Goal: Task Accomplishment & Management: Manage account settings

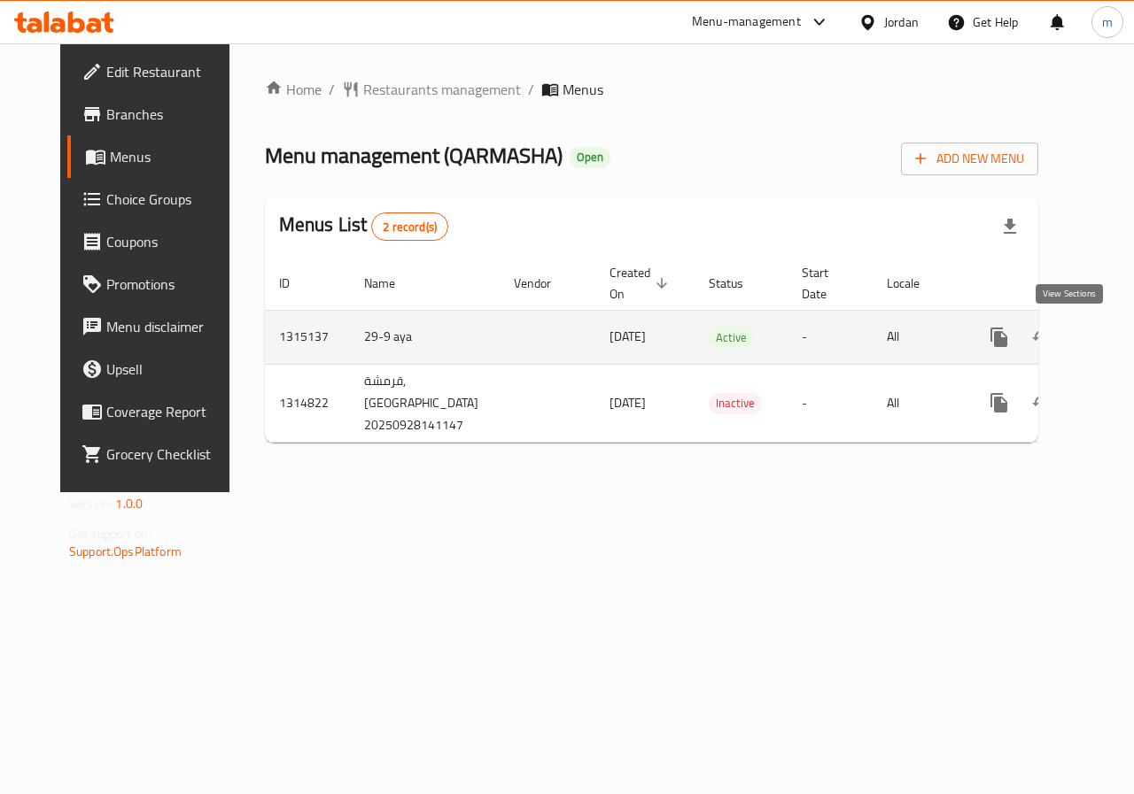
click at [1116, 343] on icon "enhanced table" at bounding box center [1126, 337] width 21 height 21
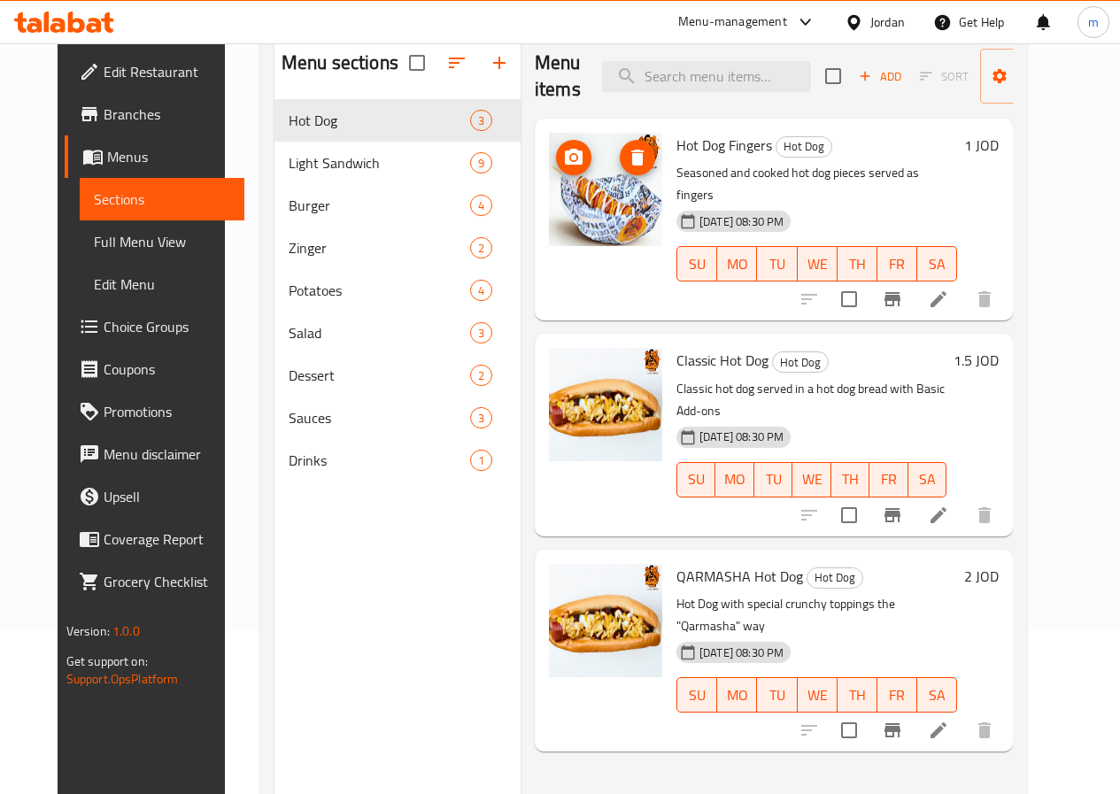
scroll to position [177, 0]
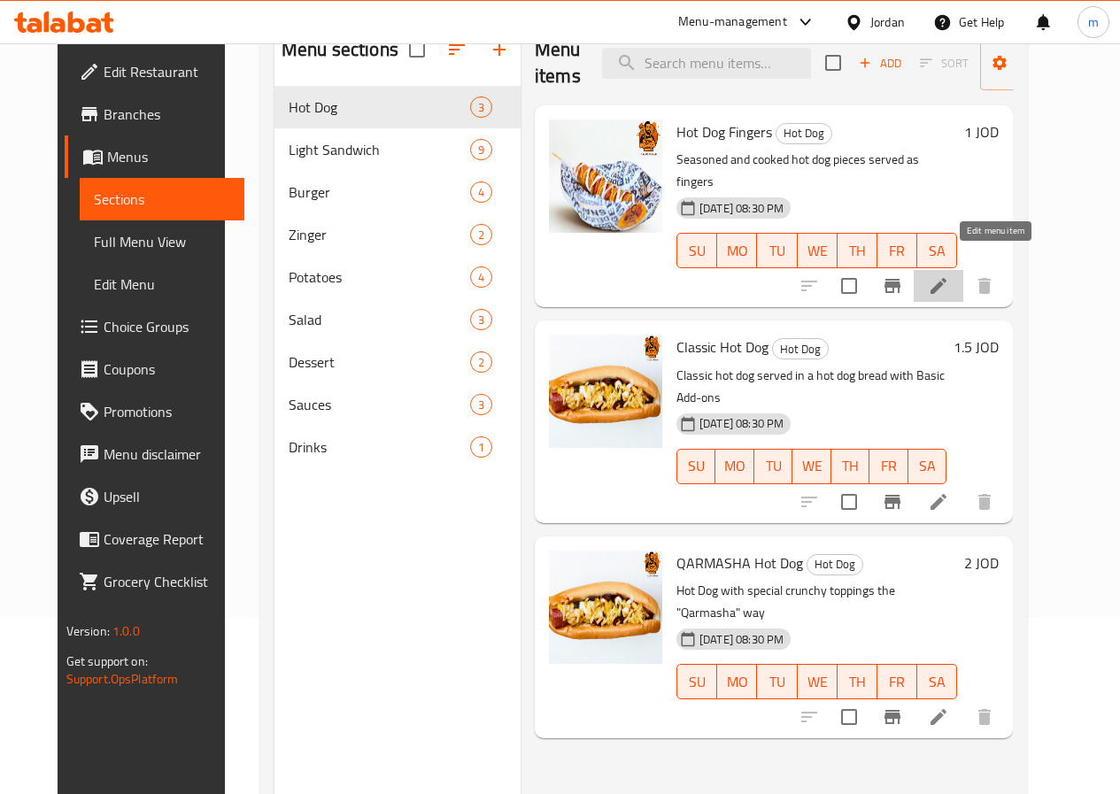
click at [949, 275] on icon at bounding box center [938, 285] width 21 height 21
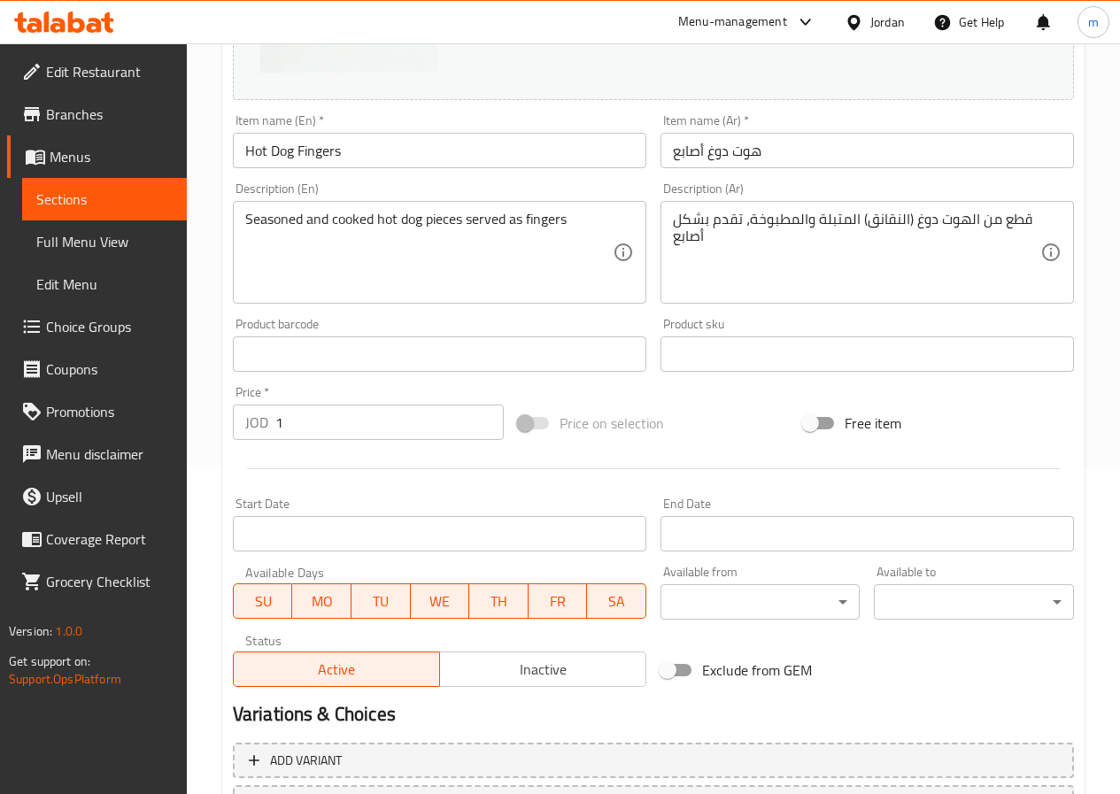
scroll to position [354, 0]
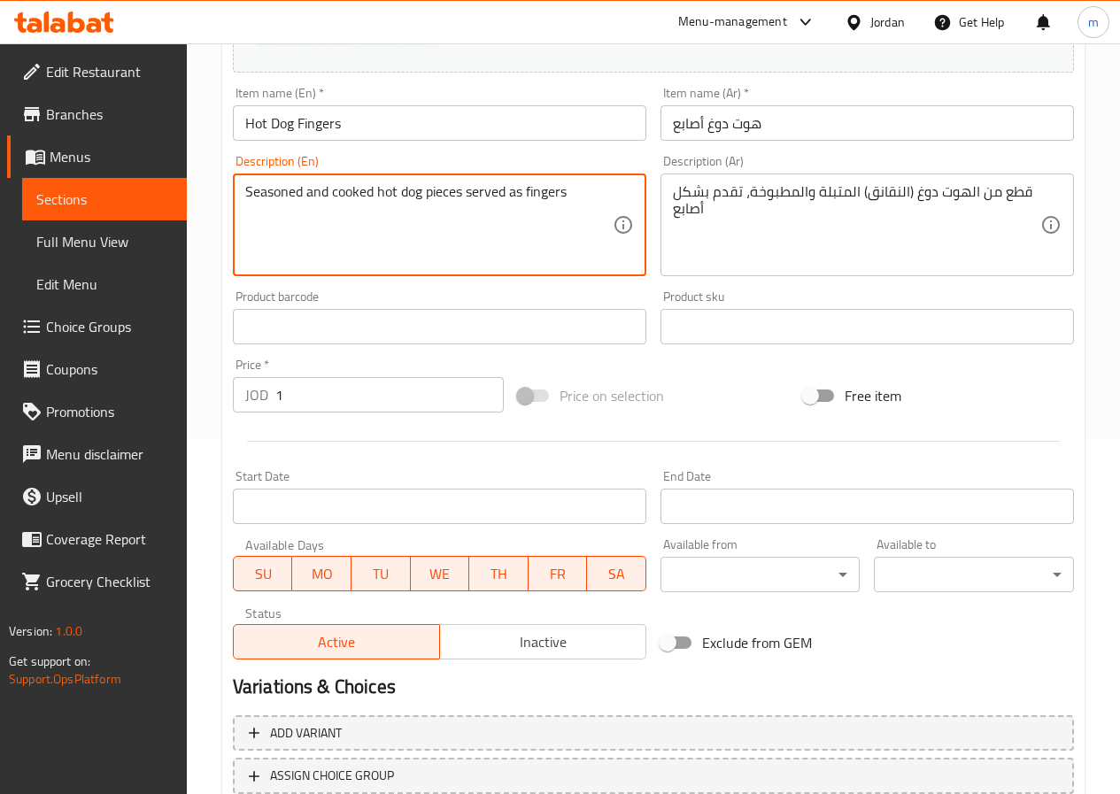
drag, startPoint x: 597, startPoint y: 200, endPoint x: 226, endPoint y: 188, distance: 371.3
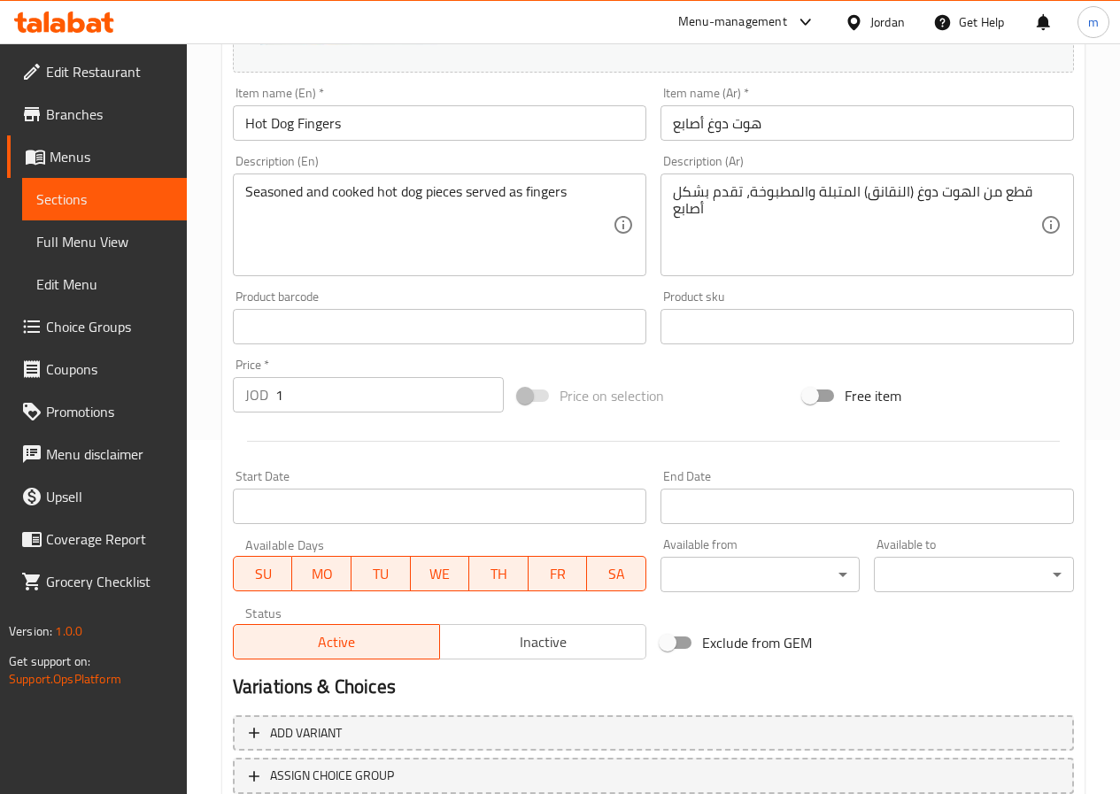
drag, startPoint x: 667, startPoint y: 193, endPoint x: 764, endPoint y: 200, distance: 97.7
click at [947, 192] on div "قطع من الهوت دوغ (النقانق) المتبلة والمطبوخة، تقدم بشكل أصابع Description (Ar)" at bounding box center [868, 225] width 414 height 103
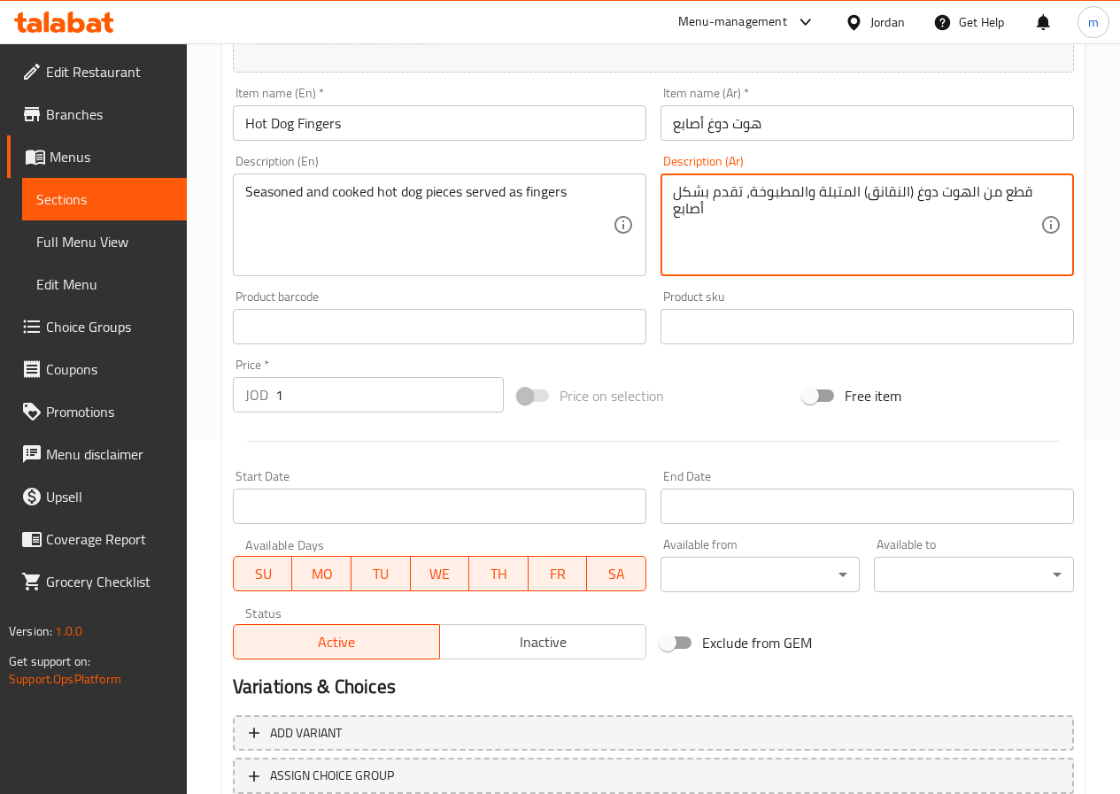
drag, startPoint x: 678, startPoint y: 193, endPoint x: 723, endPoint y: 183, distance: 45.3
click at [832, 190] on textarea "قطع من الهوت دوغ (النقانق) المتبلة والمطبوخة، تقدم بشكل أصابع" at bounding box center [857, 225] width 368 height 84
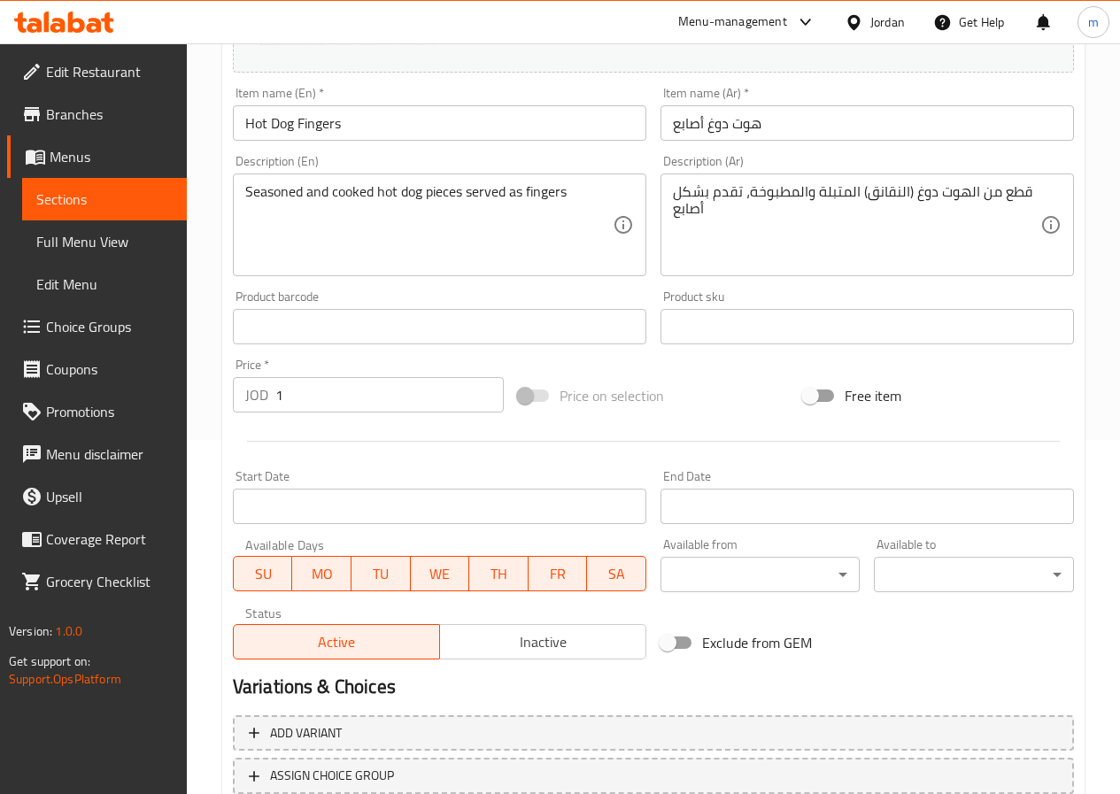
click at [652, 168] on div "Description (En) Seasoned and cooked hot dog pieces served as fingers Descripti…" at bounding box center [440, 216] width 428 height 136
drag, startPoint x: 670, startPoint y: 198, endPoint x: 942, endPoint y: 192, distance: 272.8
click at [941, 192] on div "قطع من الهوت دوغ (النقانق) المتبلة والمطبوخة، تقدم بشكل أصابع Description (Ar)" at bounding box center [868, 225] width 414 height 103
drag, startPoint x: 1044, startPoint y: 195, endPoint x: 887, endPoint y: 198, distance: 157.7
click at [887, 198] on div "قطع من الهوت دوغ (النقانق) المتبلة والمطبوخة، تقدم بشكل أصابع Description (Ar)" at bounding box center [868, 225] width 414 height 103
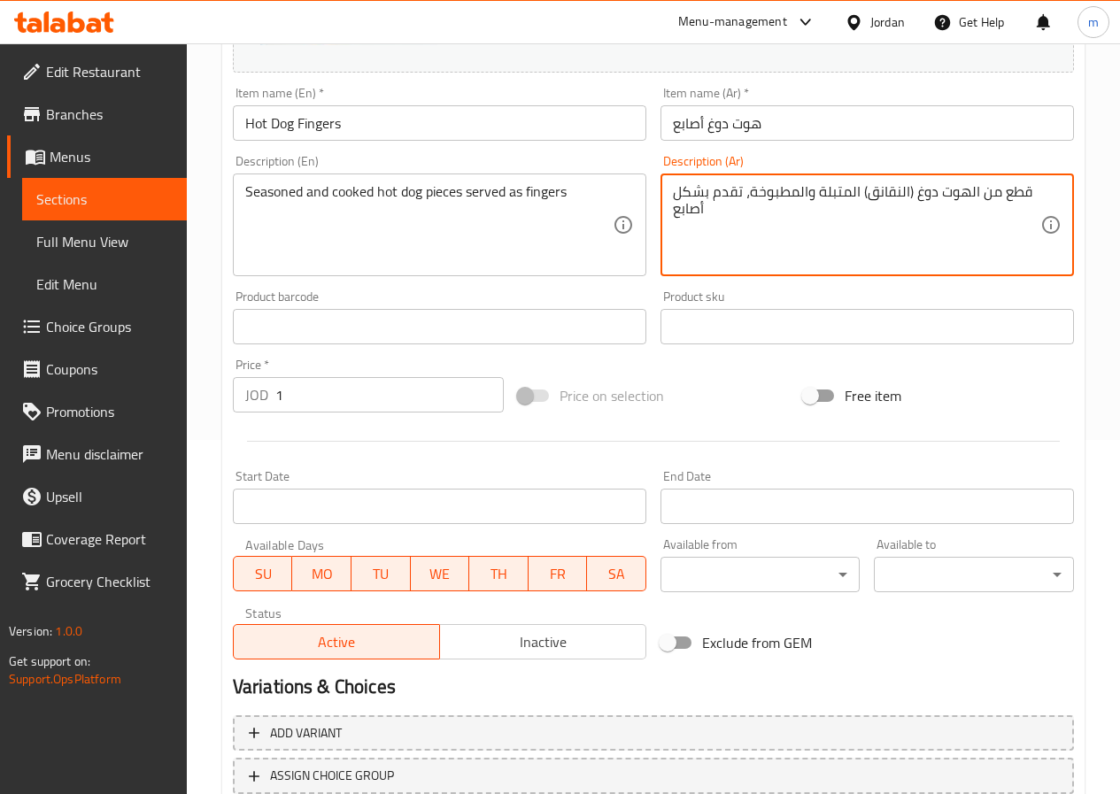
drag, startPoint x: 1021, startPoint y: 189, endPoint x: 1030, endPoint y: 190, distance: 9.0
click at [1030, 190] on textarea "قطع من الهوت دوغ (النقانق) المتبلة والمطبوخة، تقدم بشكل أصابع" at bounding box center [857, 225] width 368 height 84
drag, startPoint x: 1036, startPoint y: 188, endPoint x: 1034, endPoint y: 214, distance: 26.7
click at [1037, 214] on textarea "قطع من الهوت دوغ (النقانق) المتبلة والمطبوخة، تقدم بشكل أصابع" at bounding box center [857, 225] width 368 height 84
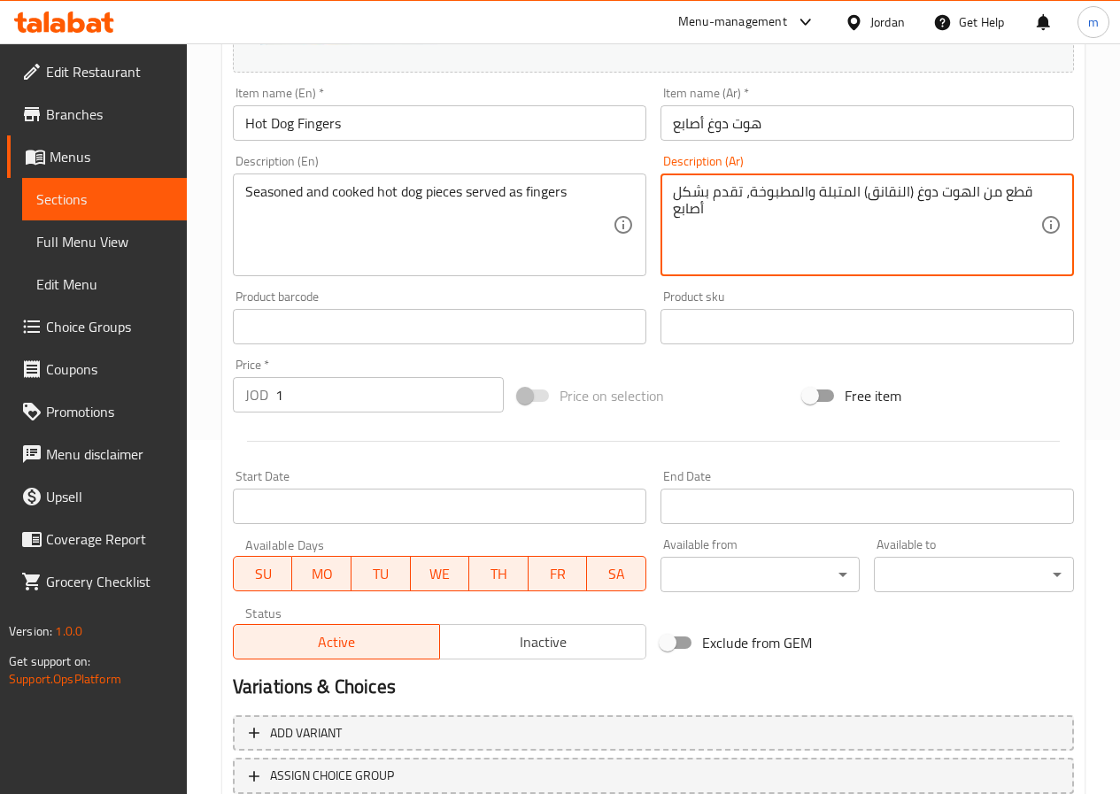
click at [629, 156] on div "Description (En) Seasoned and cooked hot dog pieces served as fingers Descripti…" at bounding box center [440, 215] width 414 height 121
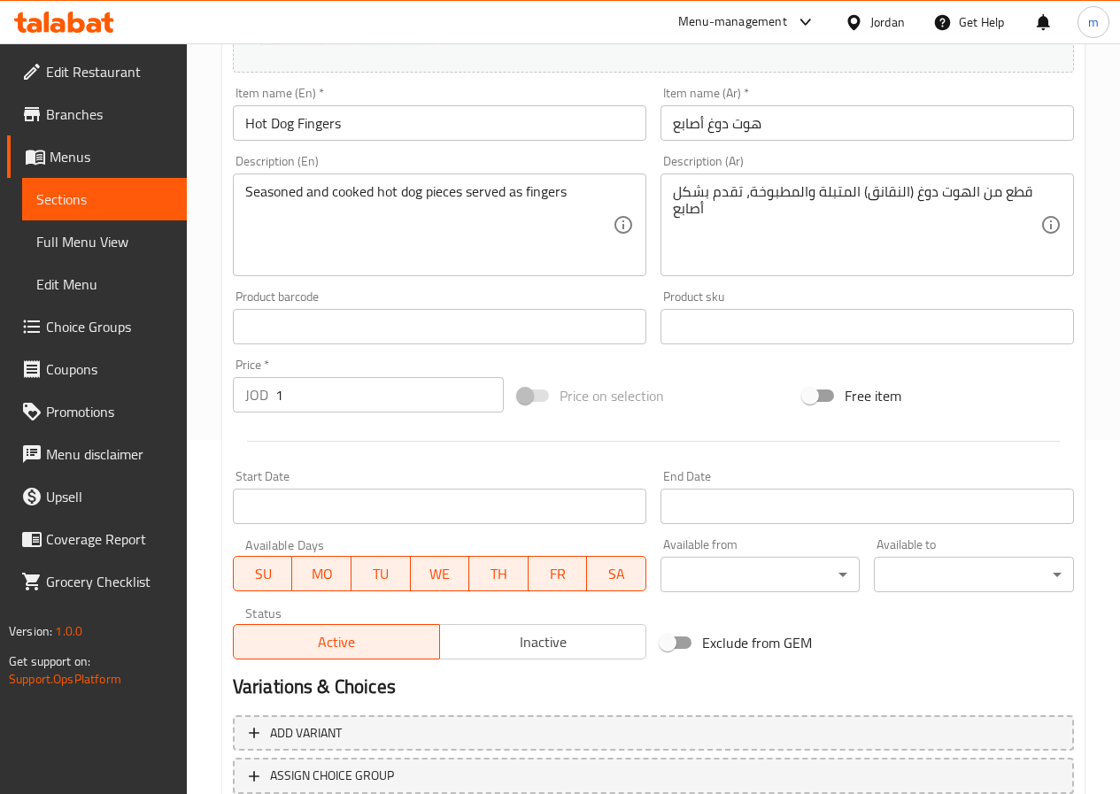
drag, startPoint x: 671, startPoint y: 187, endPoint x: 683, endPoint y: 185, distance: 11.6
click at [842, 192] on div "قطع من الهوت دوغ (النقانق) المتبلة والمطبوخة، تقدم بشكل أصابع Description (Ar)" at bounding box center [868, 225] width 414 height 103
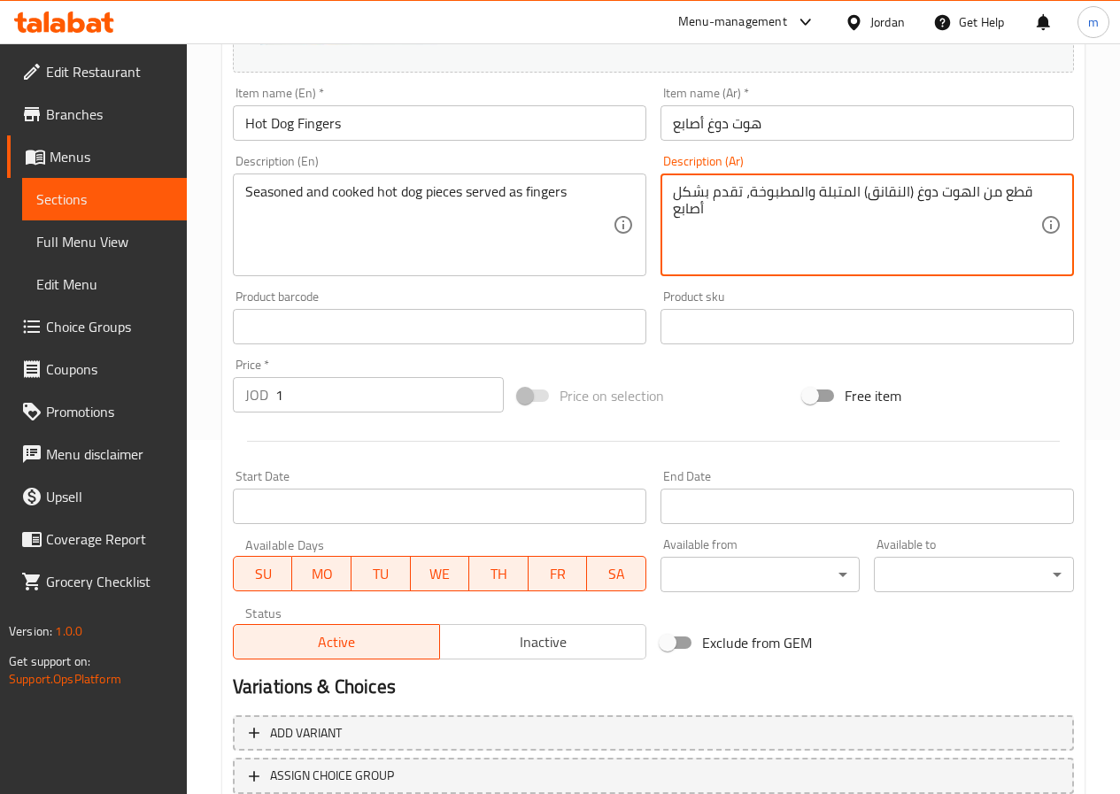
click at [673, 189] on textarea "قطع من الهوت دوغ (النقانق) المتبلة والمطبوخة، تقدم بشكل أصابع" at bounding box center [857, 225] width 368 height 84
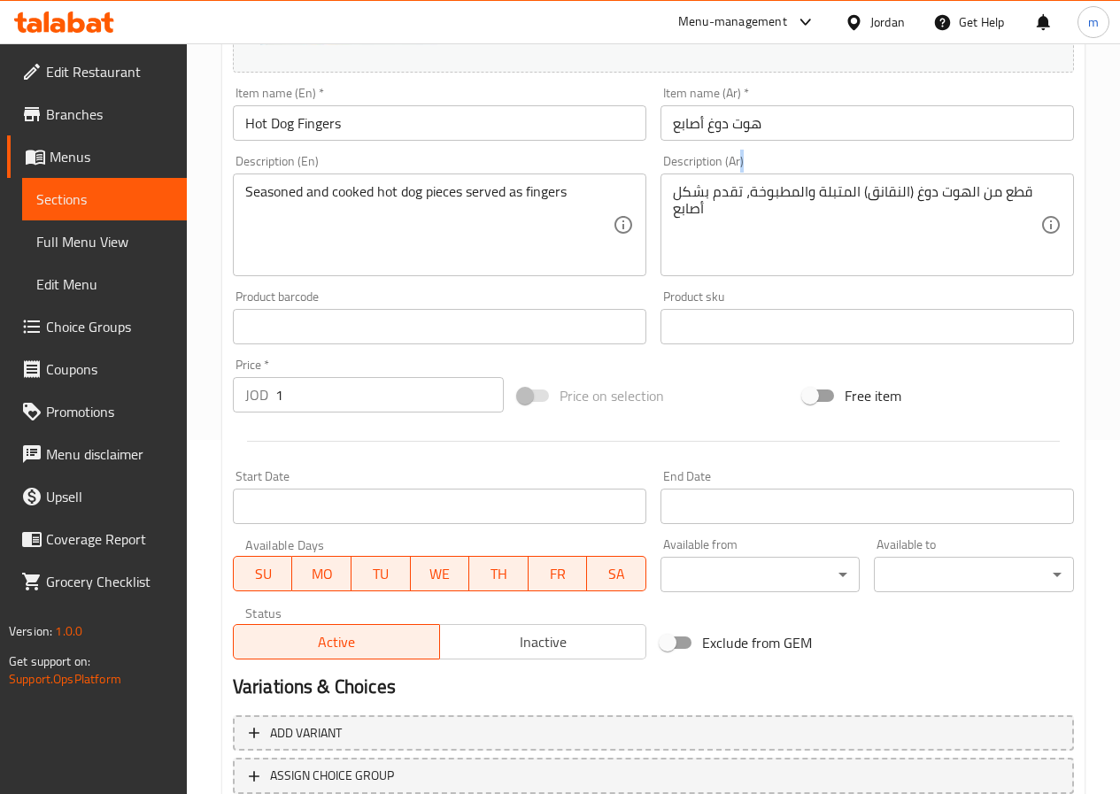
drag, startPoint x: 671, startPoint y: 189, endPoint x: 734, endPoint y: 196, distance: 63.3
click at [734, 196] on div "قطع من الهوت دوغ (النقانق) المتبلة والمطبوخة، تقدم بشكل أصابع Description (Ar)" at bounding box center [868, 225] width 414 height 103
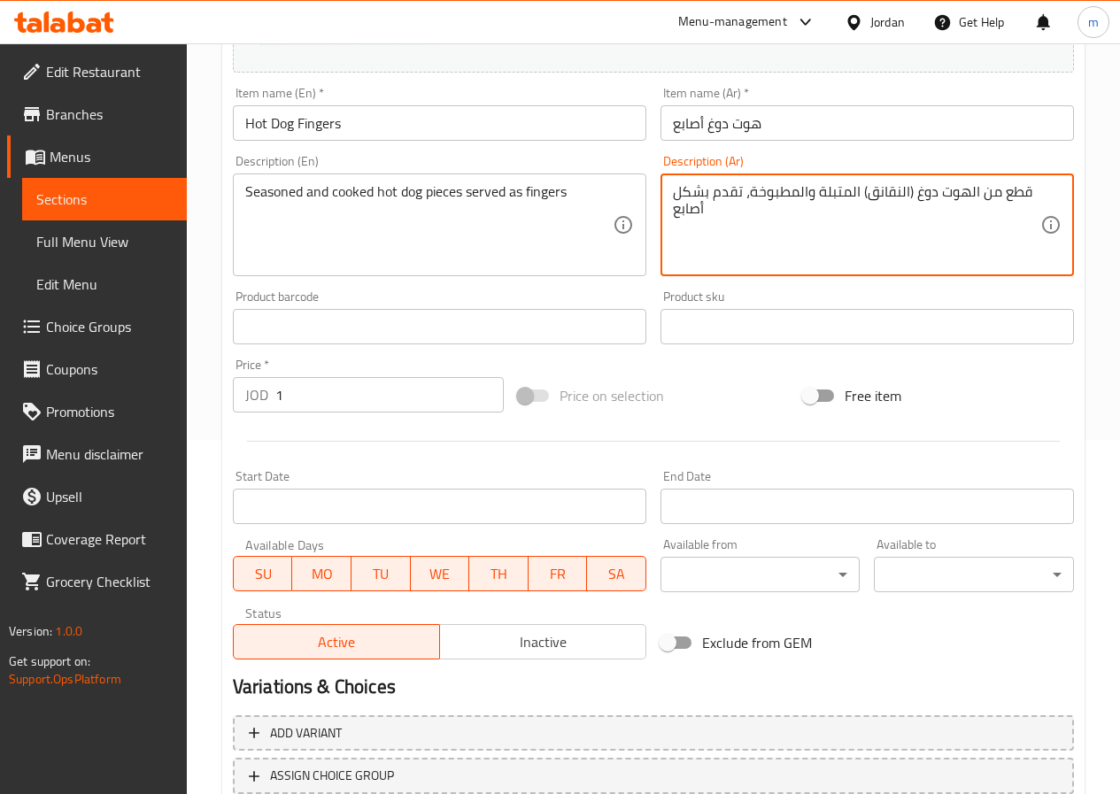
drag, startPoint x: 677, startPoint y: 195, endPoint x: 1047, endPoint y: 182, distance: 370.4
click at [1033, 195] on textarea "قطع من الهوت دوغ (النقانق) المتبلة والمطبوخة، تقدم بشكل أصابع" at bounding box center [857, 225] width 368 height 84
click at [1092, 152] on div "Home / Restaurants management / Menus / Sections / item / update Hot Dog sectio…" at bounding box center [653, 306] width 933 height 1234
drag, startPoint x: 702, startPoint y: 217, endPoint x: 1035, endPoint y: 192, distance: 333.9
click at [1035, 192] on textarea "قطع من الهوت دوغ (النقانق) المتبلة والمطبوخة، تقدم بشكل أصابع" at bounding box center [857, 225] width 368 height 84
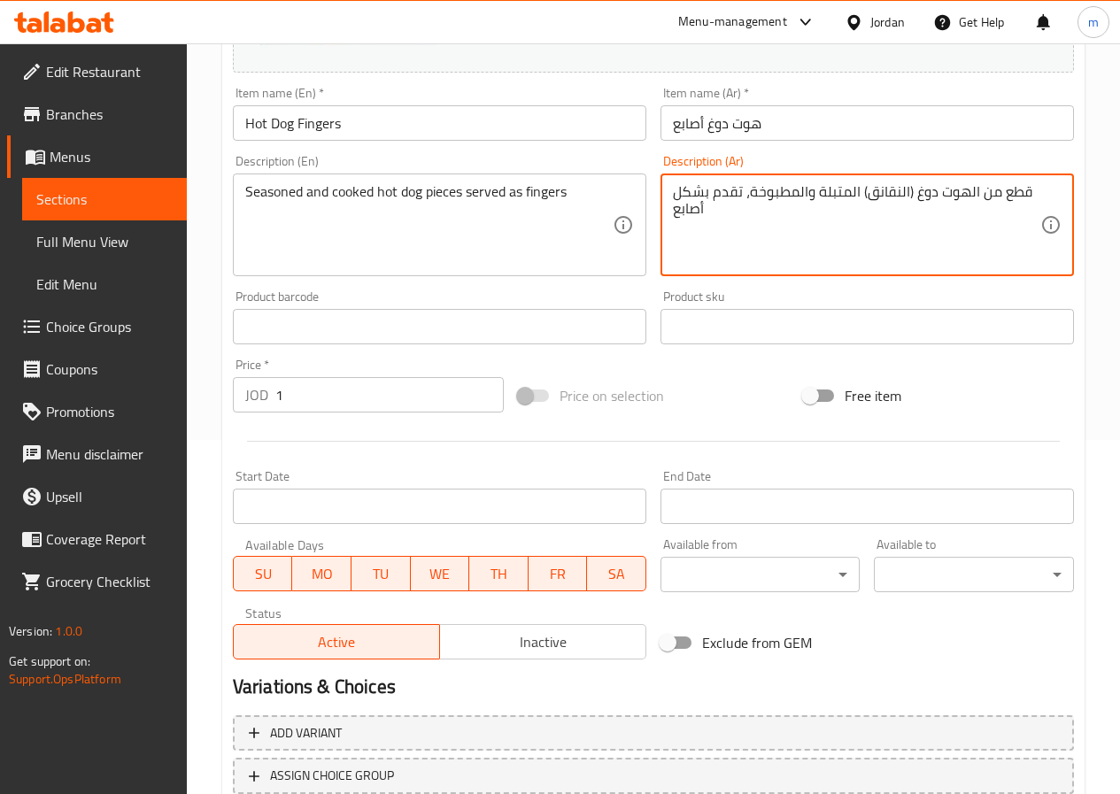
click at [1105, 170] on div "Home / Restaurants management / Menus / Sections / item / update Hot Dog sectio…" at bounding box center [653, 306] width 933 height 1234
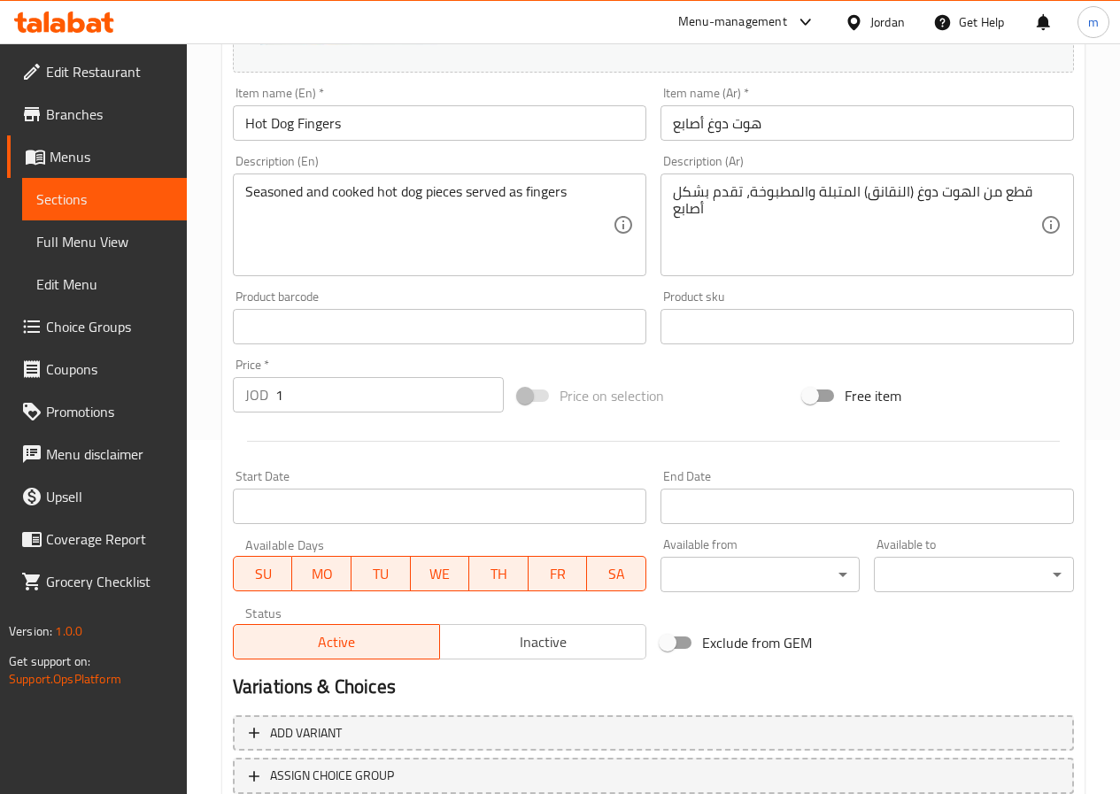
drag, startPoint x: 671, startPoint y: 193, endPoint x: 1081, endPoint y: 170, distance: 409.8
click at [922, 191] on div "قطع من الهوت دوغ (النقانق) المتبلة والمطبوخة، تقدم بشكل أصابع Description (Ar)" at bounding box center [868, 225] width 414 height 103
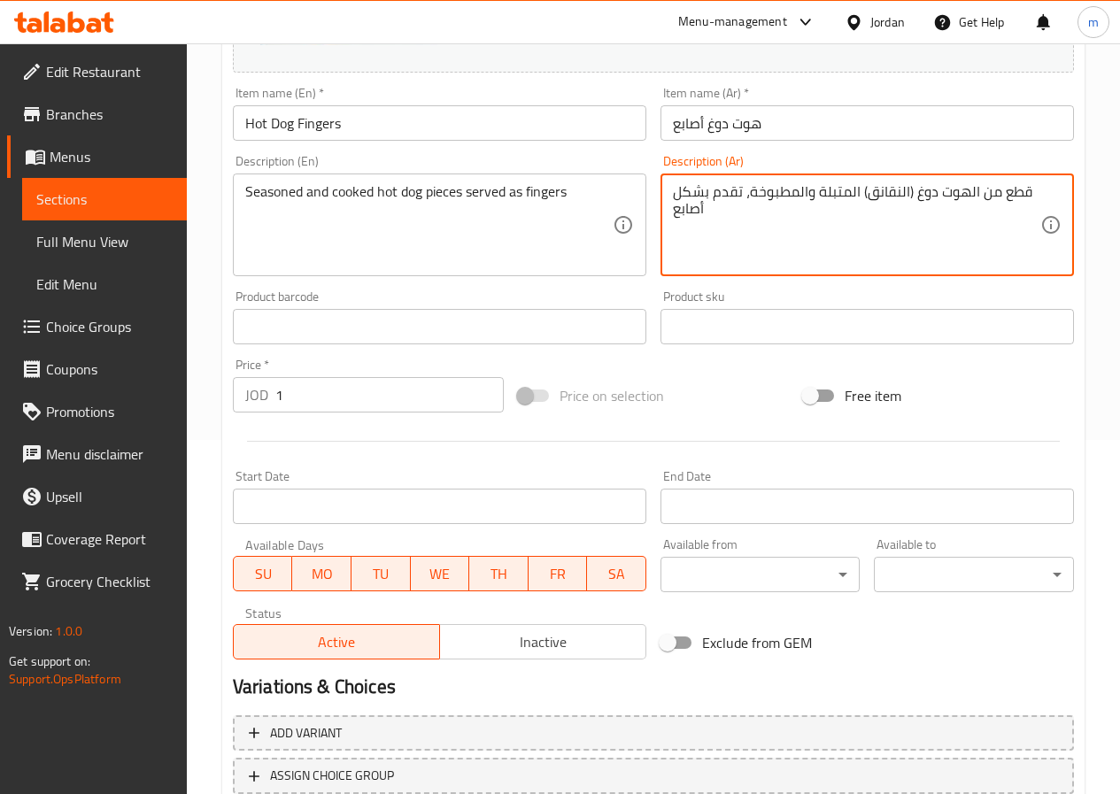
click at [1101, 164] on div "Home / Restaurants management / Menus / Sections / item / update Hot Dog sectio…" at bounding box center [653, 306] width 933 height 1234
drag, startPoint x: 1036, startPoint y: 193, endPoint x: 1032, endPoint y: 204, distance: 11.5
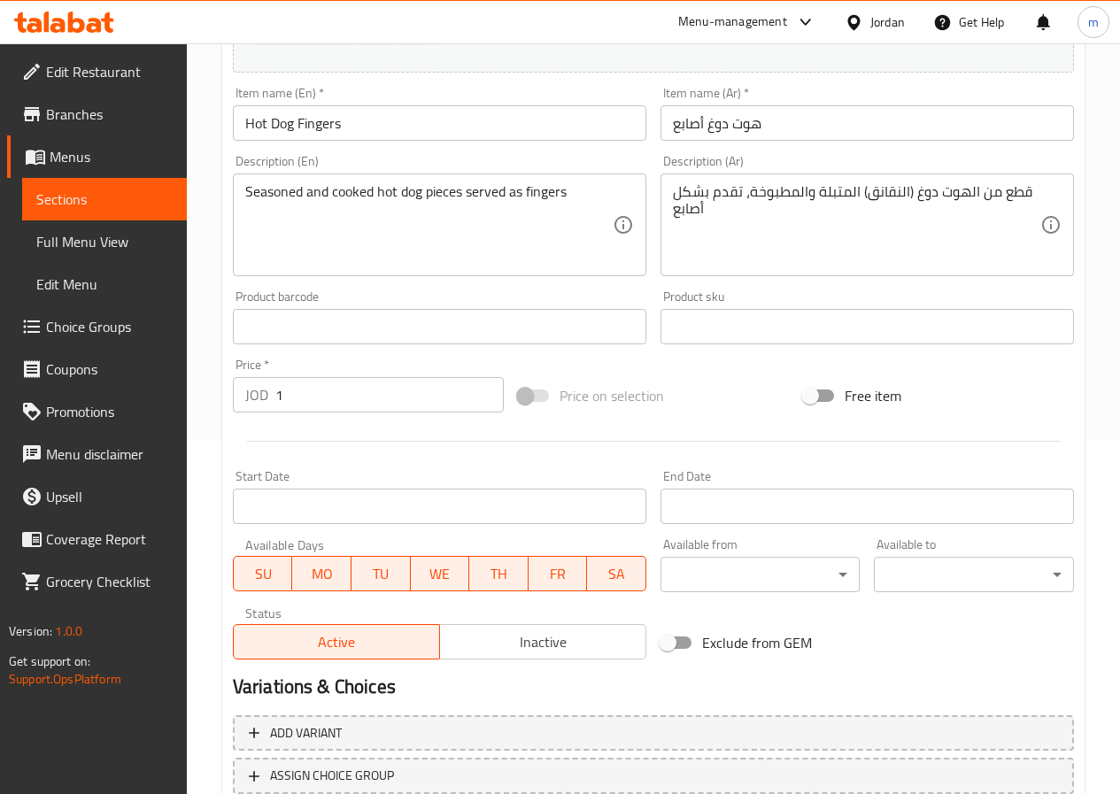
scroll to position [0, 0]
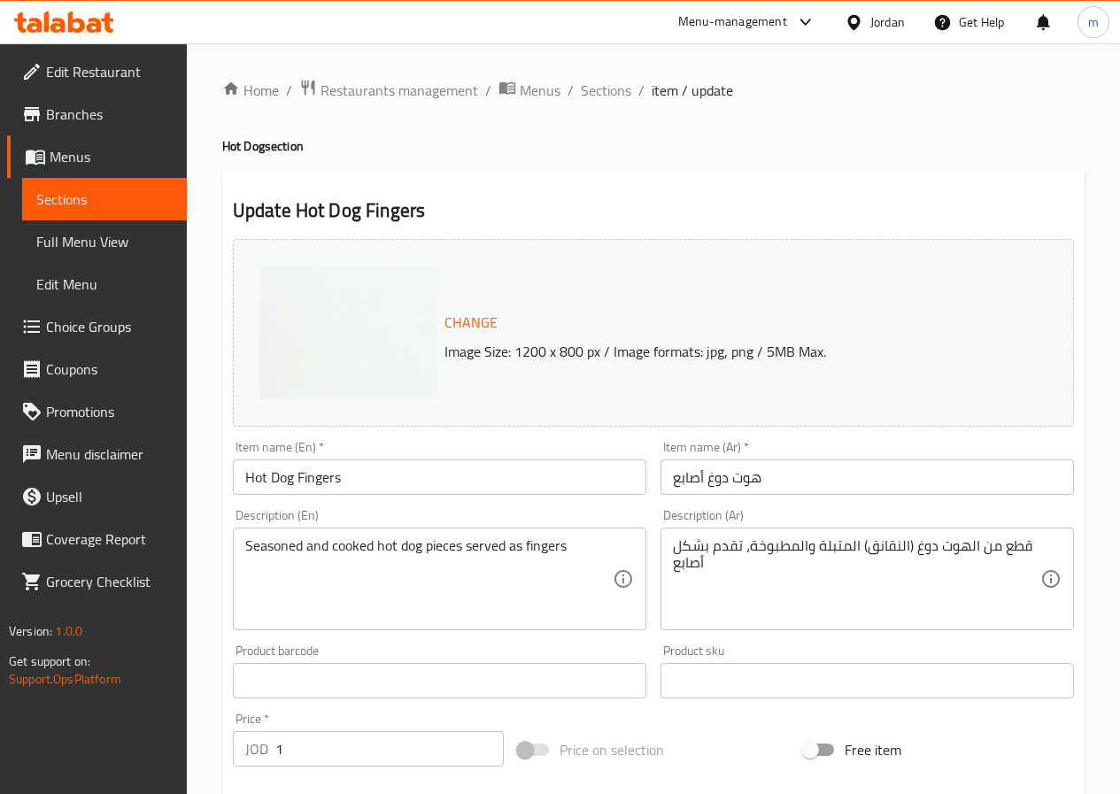
click at [655, 517] on div "Description (Ar) قطع من الهوت دوغ (النقانق) المتبلة والمطبوخة، تقدم بشكل أصابع …" at bounding box center [868, 570] width 428 height 136
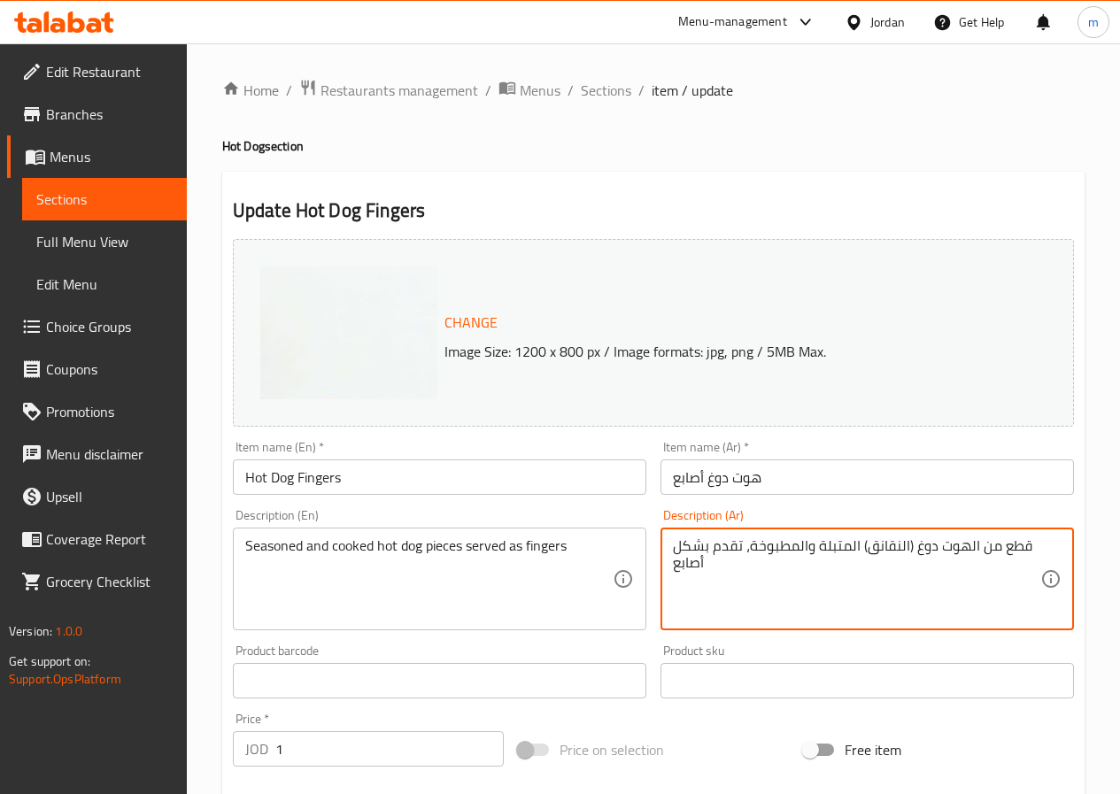
drag, startPoint x: 674, startPoint y: 549, endPoint x: 1101, endPoint y: 524, distance: 427.6
click at [1101, 524] on div "Home / Restaurants management / Menus / Sections / item / update Hot Dog sectio…" at bounding box center [653, 660] width 933 height 1234
drag, startPoint x: 1032, startPoint y: 549, endPoint x: 1034, endPoint y: 564, distance: 15.2
click at [1096, 523] on div "Home / Restaurants management / Menus / Sections / item / update Hot Dog sectio…" at bounding box center [653, 660] width 933 height 1234
drag, startPoint x: 1028, startPoint y: 556, endPoint x: 1043, endPoint y: 553, distance: 15.5
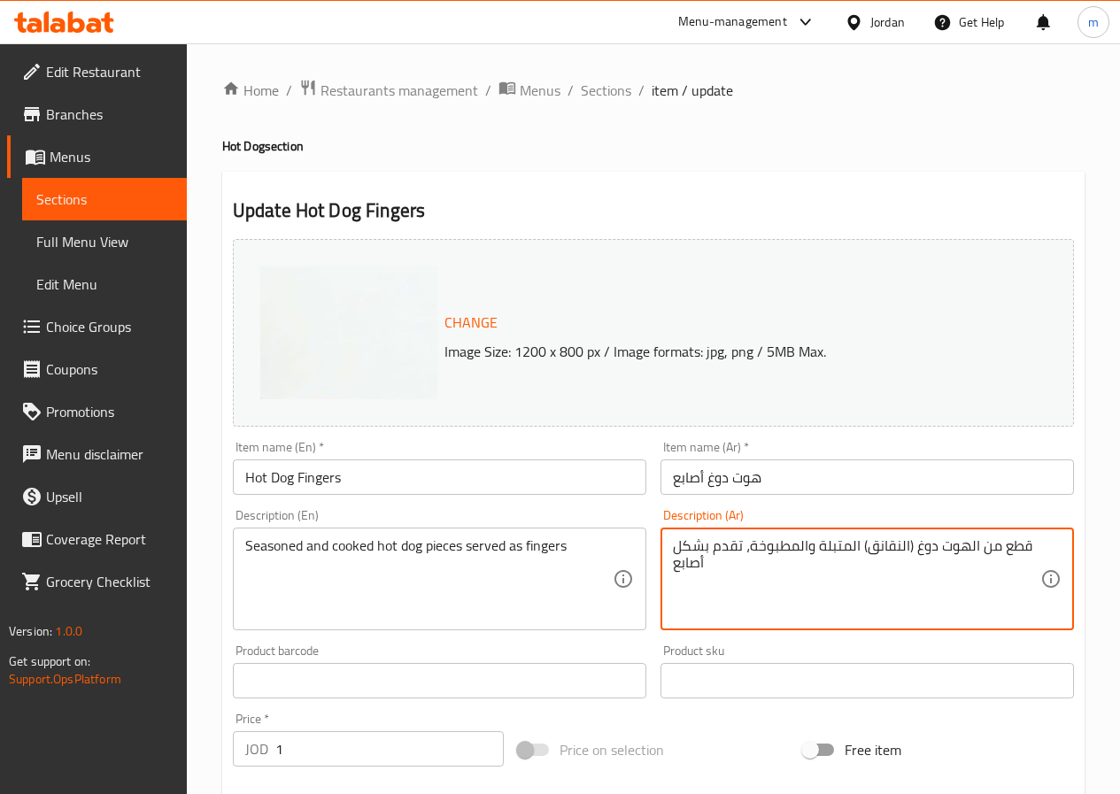
click at [1104, 523] on div "Home / Restaurants management / Menus / Sections / item / update Hot Dog sectio…" at bounding box center [653, 660] width 933 height 1234
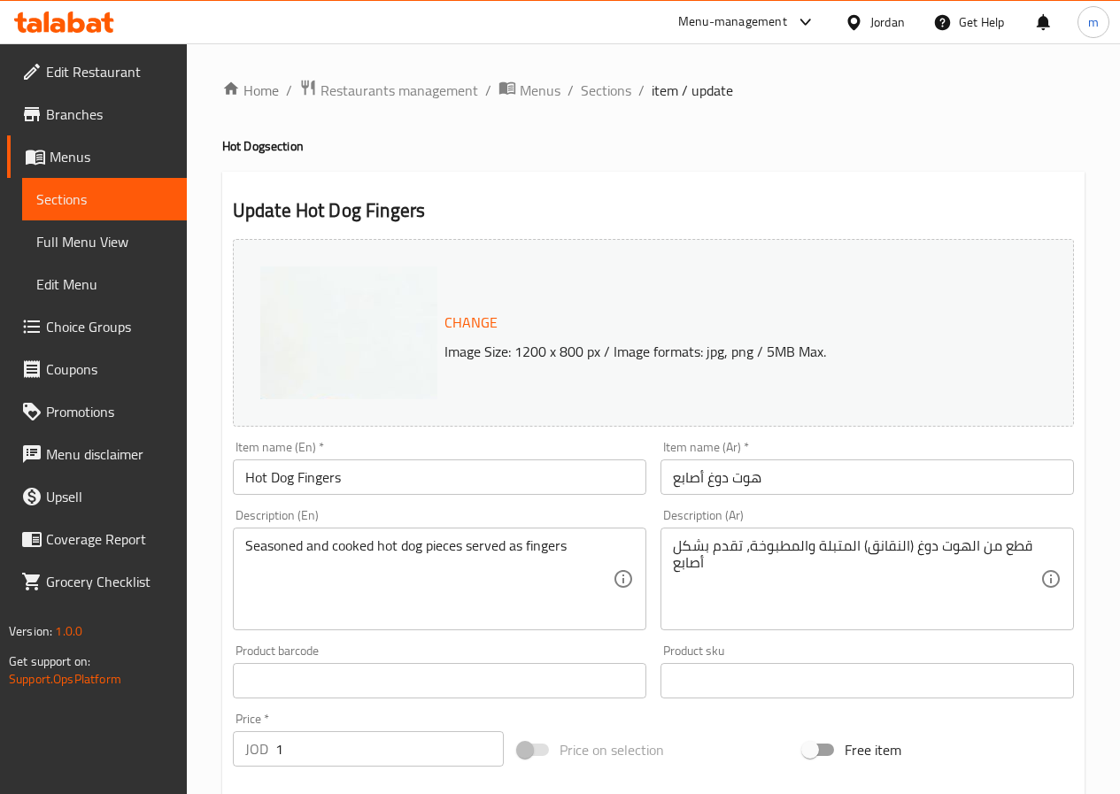
drag, startPoint x: 668, startPoint y: 570, endPoint x: 723, endPoint y: 562, distance: 55.6
click at [723, 562] on div "قطع من الهوت دوغ (النقانق) المتبلة والمطبوخة، تقدم بشكل أصابع Description (Ar)" at bounding box center [868, 579] width 414 height 103
drag, startPoint x: 671, startPoint y: 565, endPoint x: 717, endPoint y: 574, distance: 46.9
click at [717, 574] on div "قطع من الهوت دوغ (النقانق) المتبلة والمطبوخة، تقدم بشكل أصابع Description (Ar)" at bounding box center [868, 579] width 414 height 103
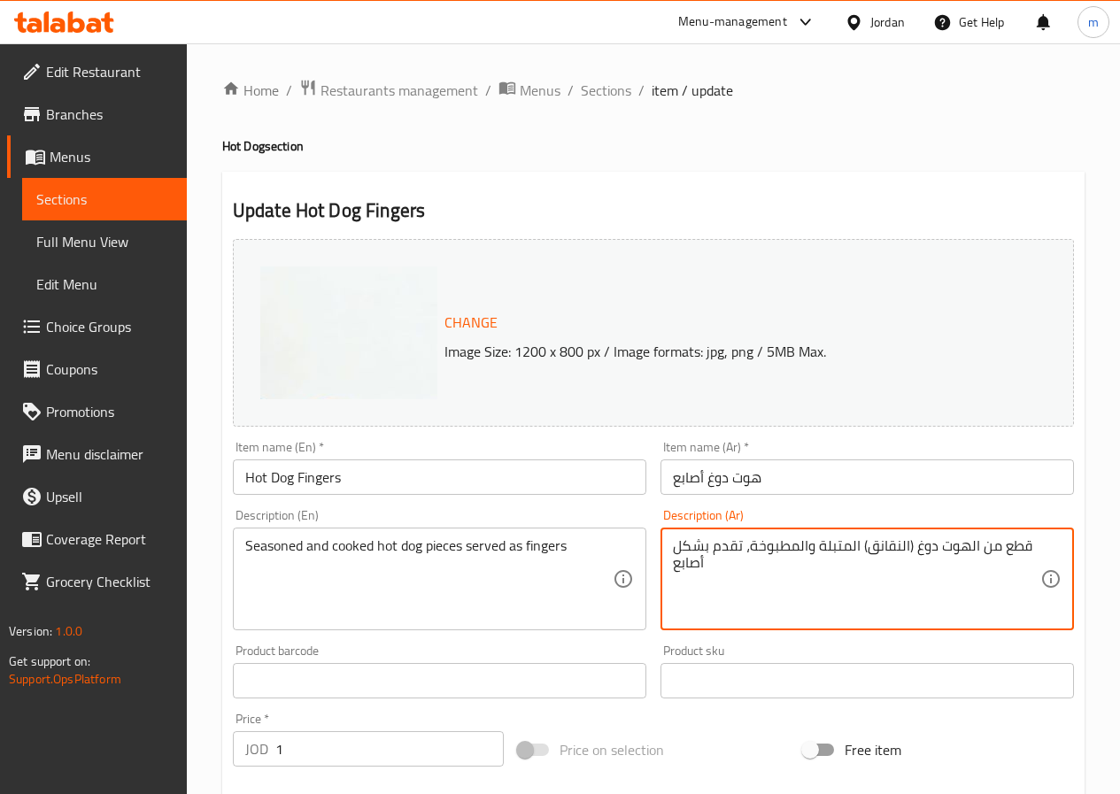
click at [687, 566] on textarea "قطع من الهوت دوغ (النقانق) المتبلة والمطبوخة، تقدم بشكل أصابع" at bounding box center [857, 580] width 368 height 84
click at [1076, 506] on div "Description (Ar) قطع من الهوت دوغ (النقانق) المتبلة والمطبوخة، تقدم بشكل أصابع …" at bounding box center [868, 570] width 428 height 136
drag, startPoint x: 1036, startPoint y: 541, endPoint x: 1047, endPoint y: 550, distance: 13.8
click at [1097, 432] on div "Home / Restaurants management / Menus / Sections / item / update Hot Dog sectio…" at bounding box center [653, 660] width 933 height 1234
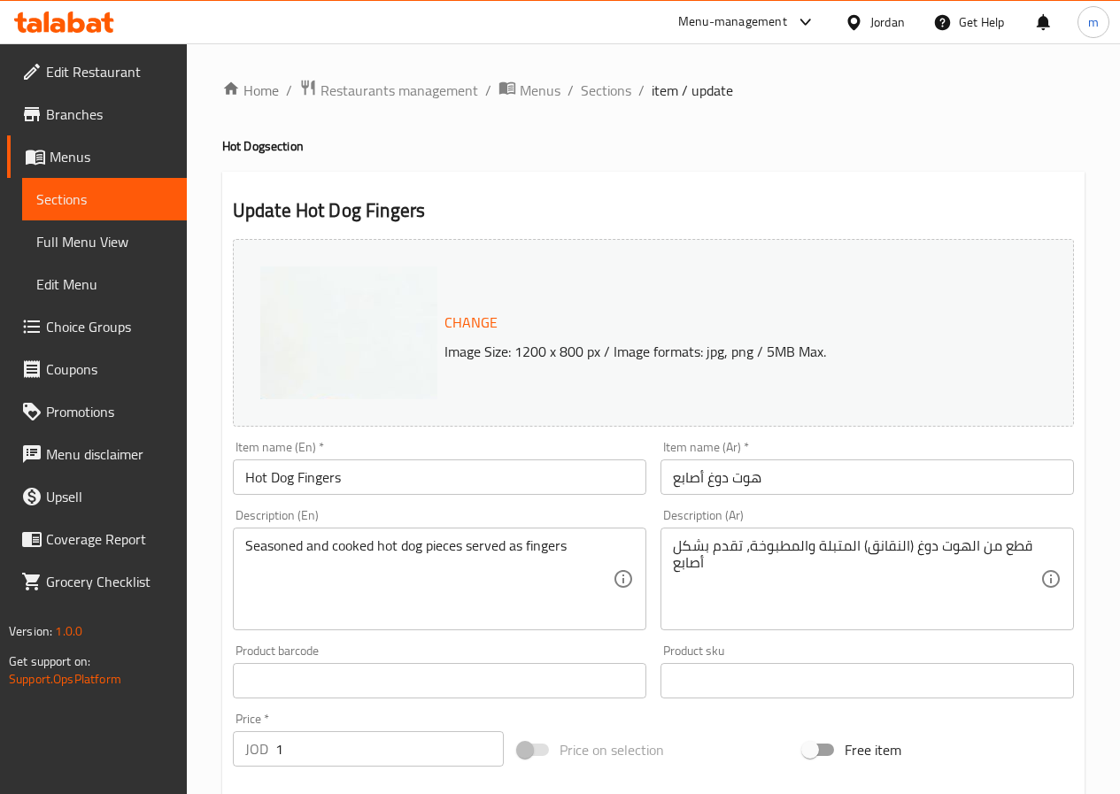
click at [1097, 432] on div "Home / Restaurants management / Menus / Sections / item / update Hot Dog sectio…" at bounding box center [653, 660] width 933 height 1234
drag, startPoint x: 669, startPoint y: 540, endPoint x: 701, endPoint y: 558, distance: 36.5
click at [714, 558] on div "قطع من الهوت دوغ (النقانق) المتبلة والمطبوخة، تقدم بشكل أصابع Description (Ar)" at bounding box center [868, 579] width 414 height 103
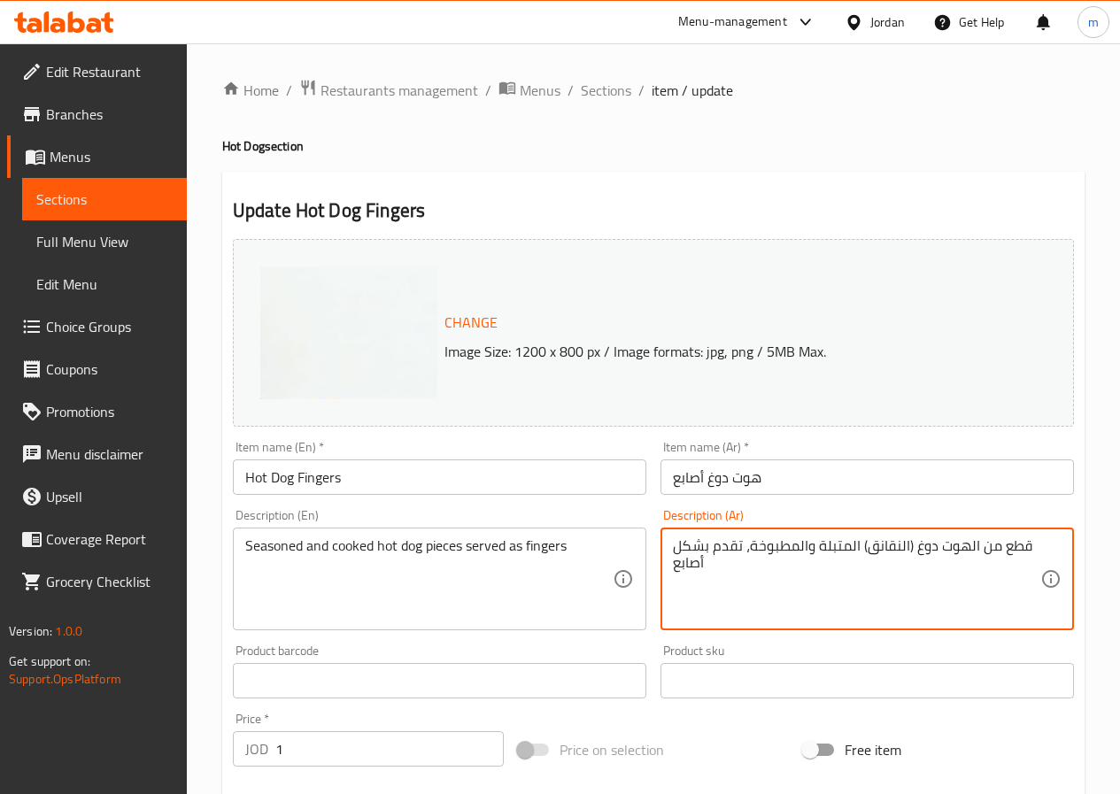
click at [701, 558] on textarea "قطع من الهوت دوغ (النقانق) المتبلة والمطبوخة، تقدم بشكل أصابع" at bounding box center [857, 580] width 368 height 84
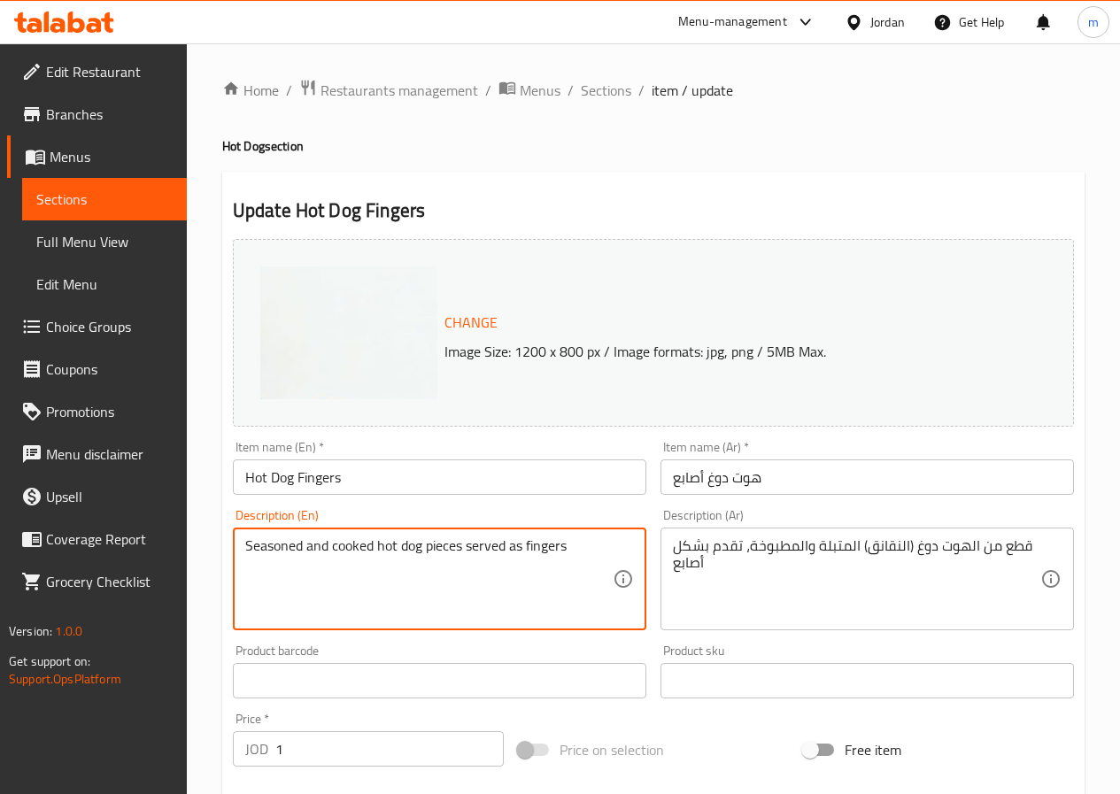
click at [507, 549] on textarea "Seasoned and cooked hot dog pieces served as fingers" at bounding box center [429, 580] width 368 height 84
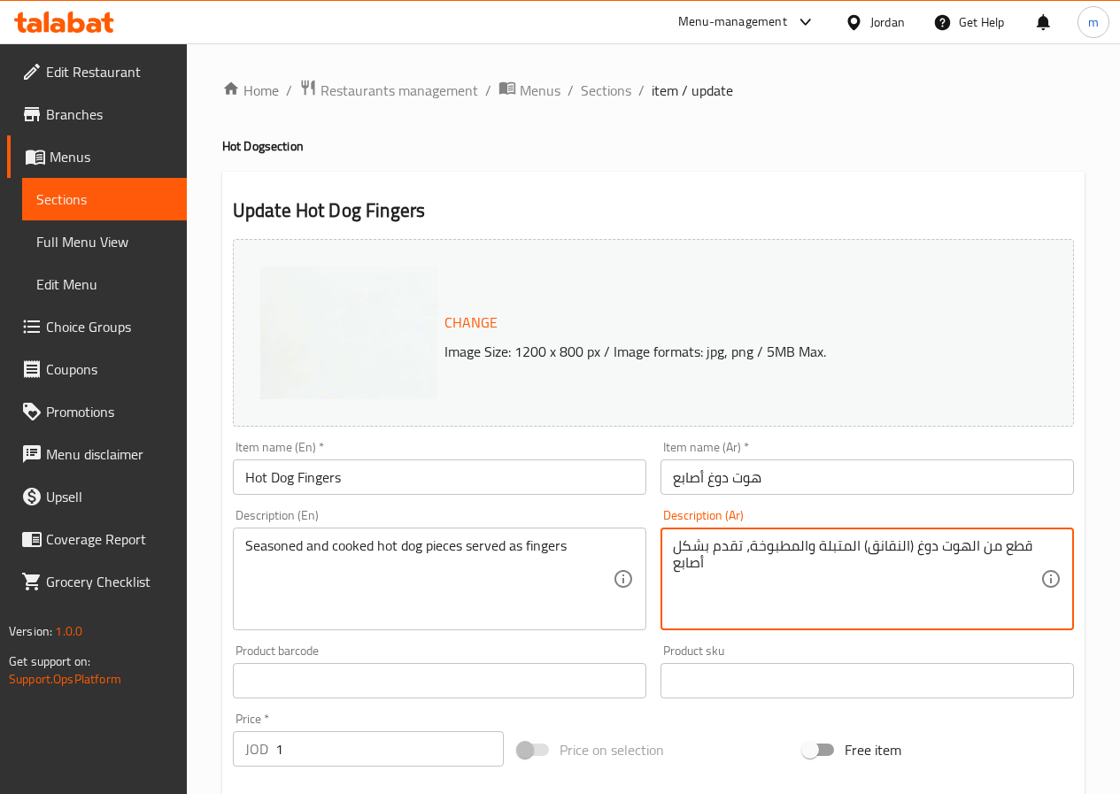
click at [679, 546] on textarea "قطع من الهوت دوغ (النقانق) المتبلة والمطبوخة، تقدم بشكل أصابع" at bounding box center [857, 580] width 368 height 84
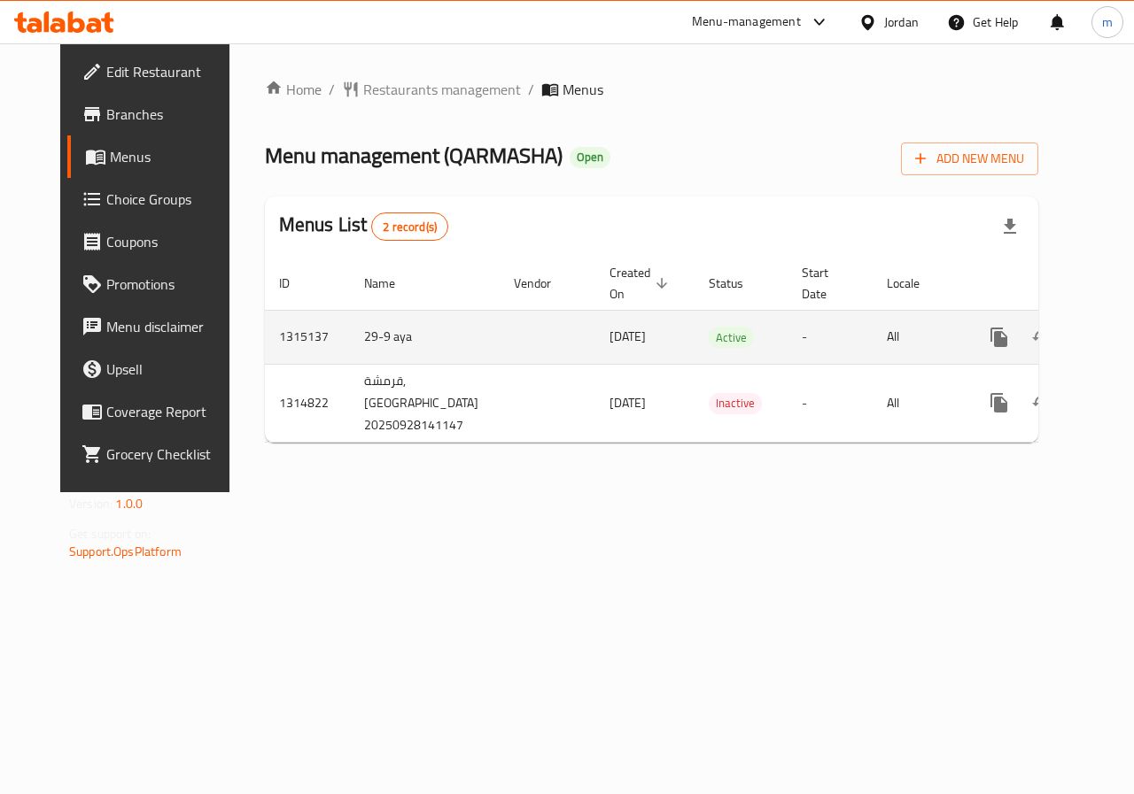
click at [1116, 343] on icon "enhanced table" at bounding box center [1126, 337] width 21 height 21
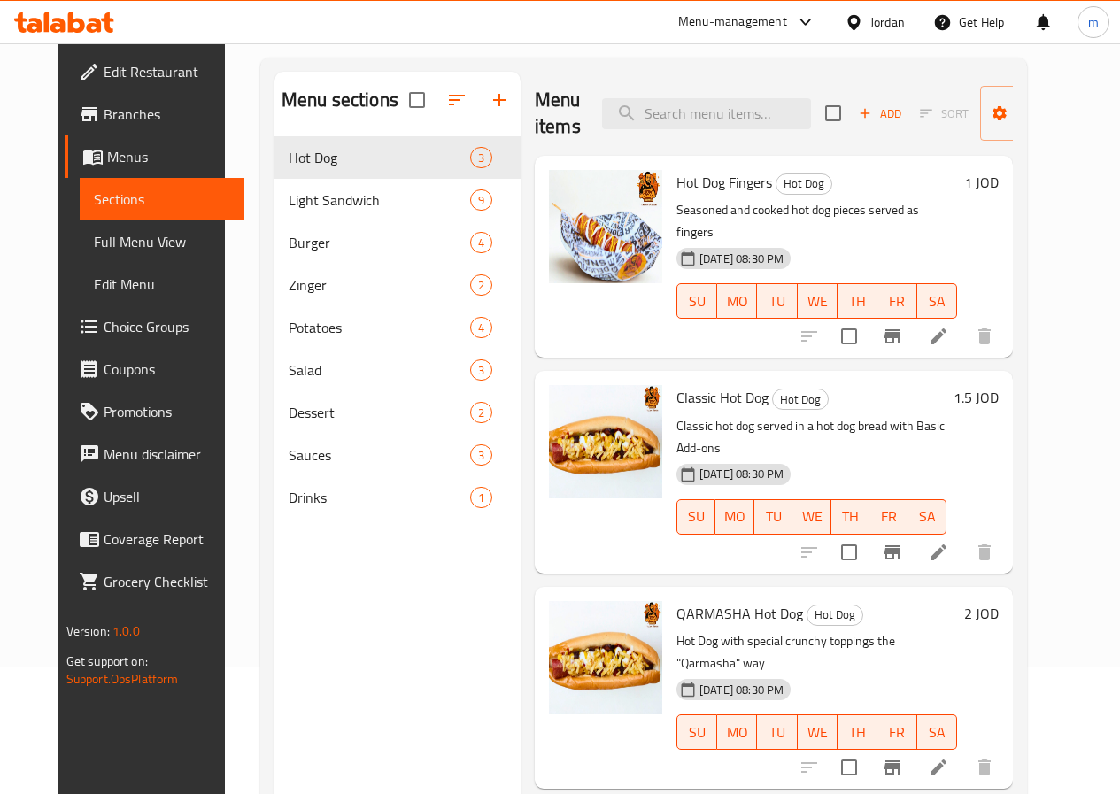
scroll to position [248, 0]
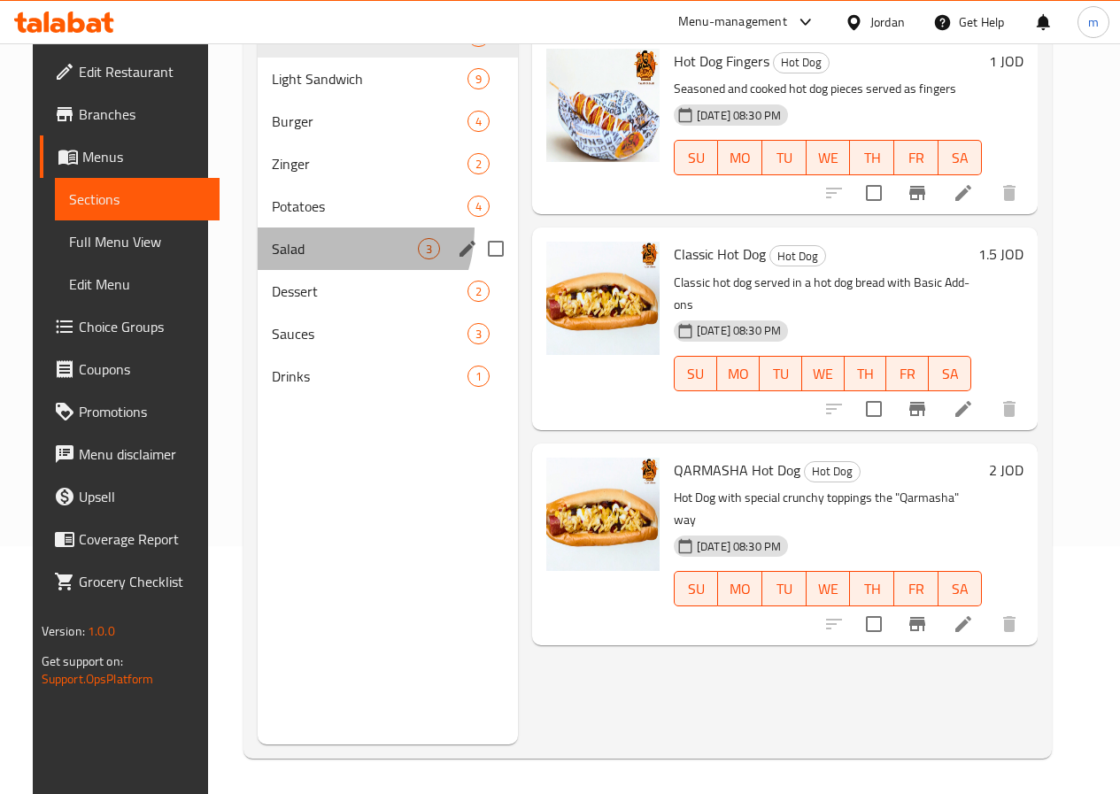
click at [314, 256] on div "Salad 3" at bounding box center [388, 249] width 260 height 43
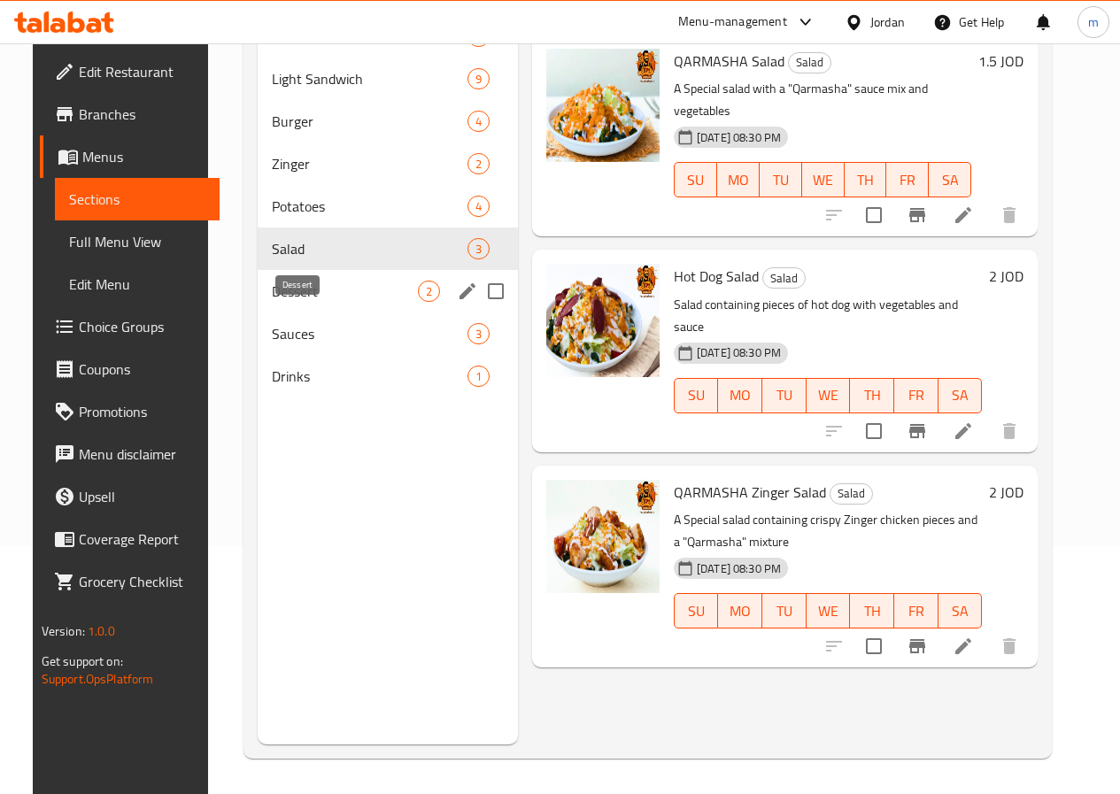
click at [306, 302] on span "Dessert" at bounding box center [345, 291] width 146 height 21
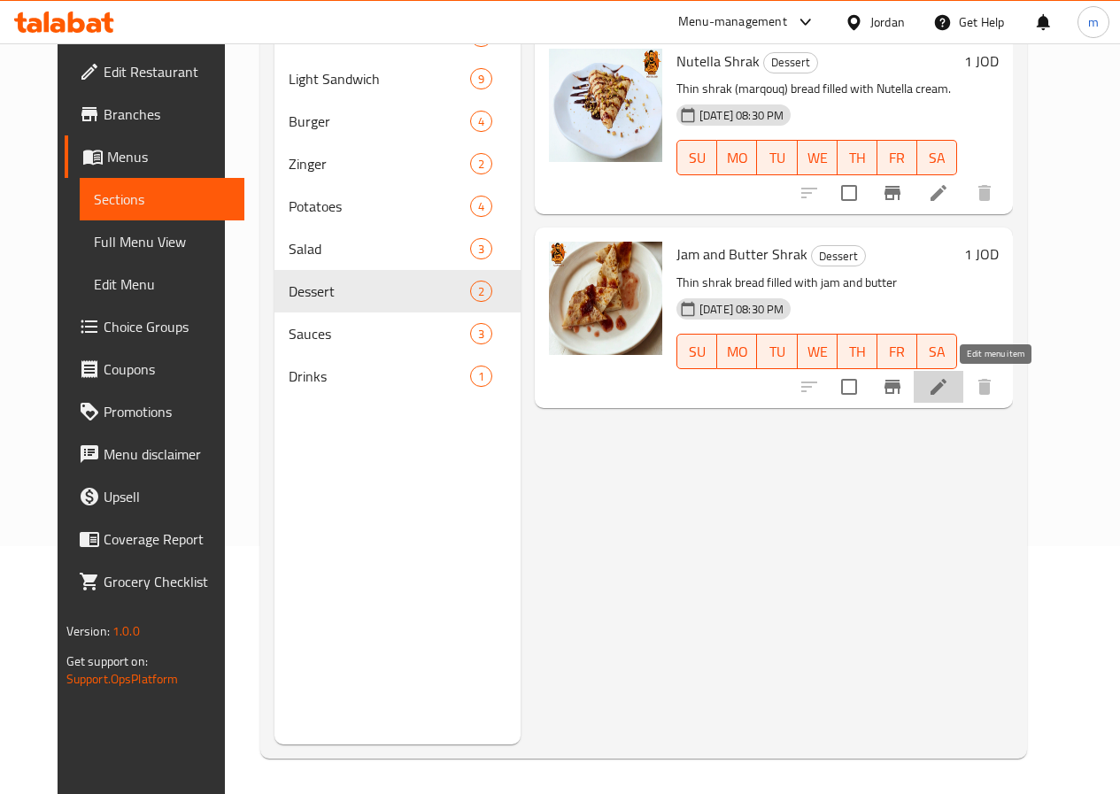
click at [949, 394] on icon at bounding box center [938, 386] width 21 height 21
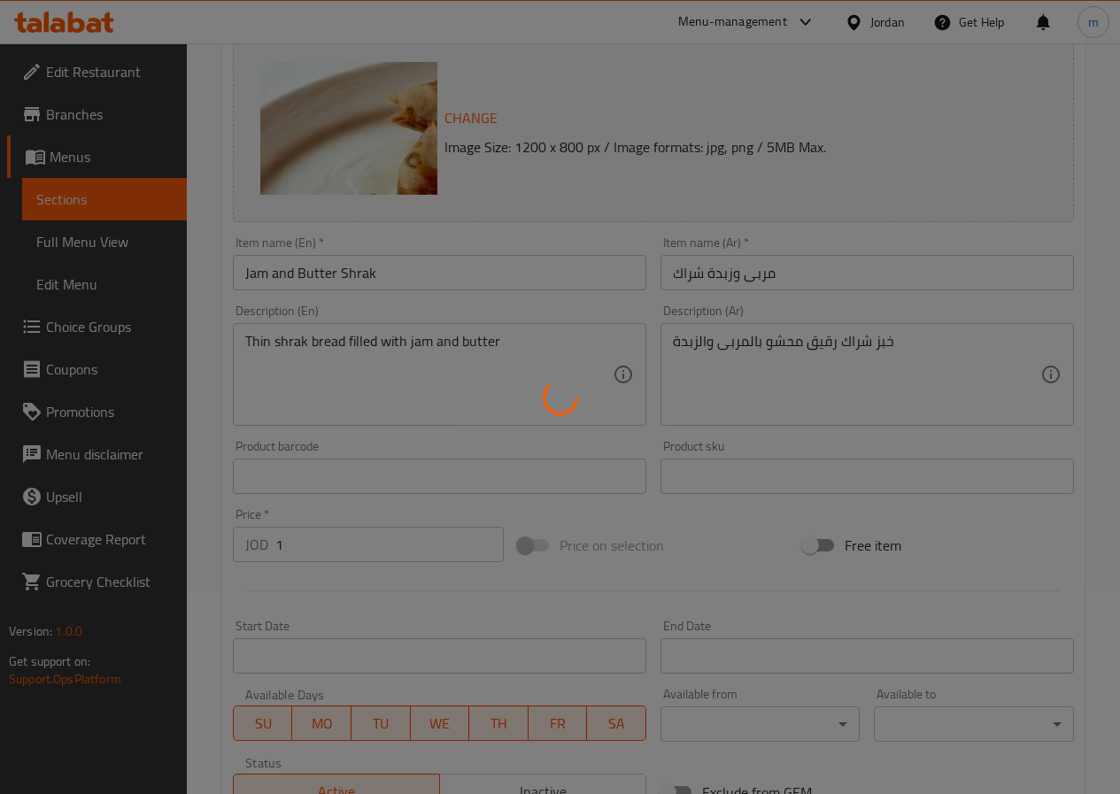
scroll to position [266, 0]
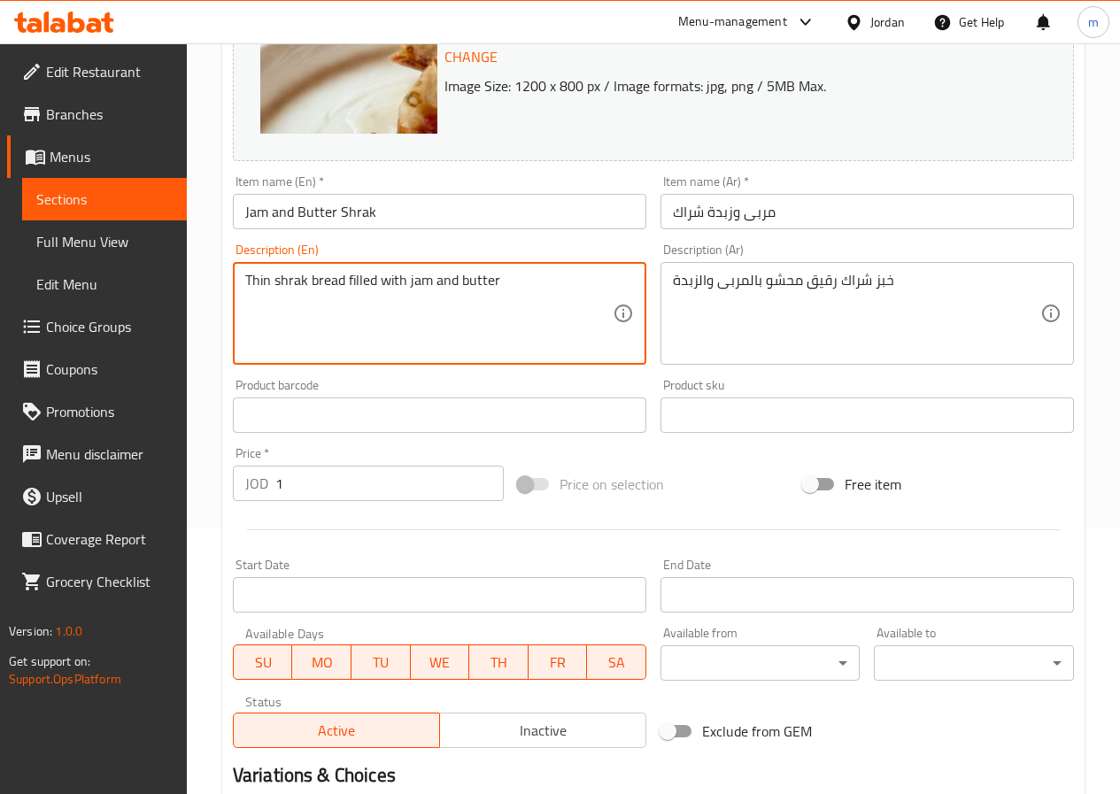
click at [523, 278] on textarea "Thin shrak bread filled with jam and butter" at bounding box center [429, 314] width 368 height 84
click at [489, 280] on textarea "Thin shrak bread filled with jam and butter" at bounding box center [429, 314] width 368 height 84
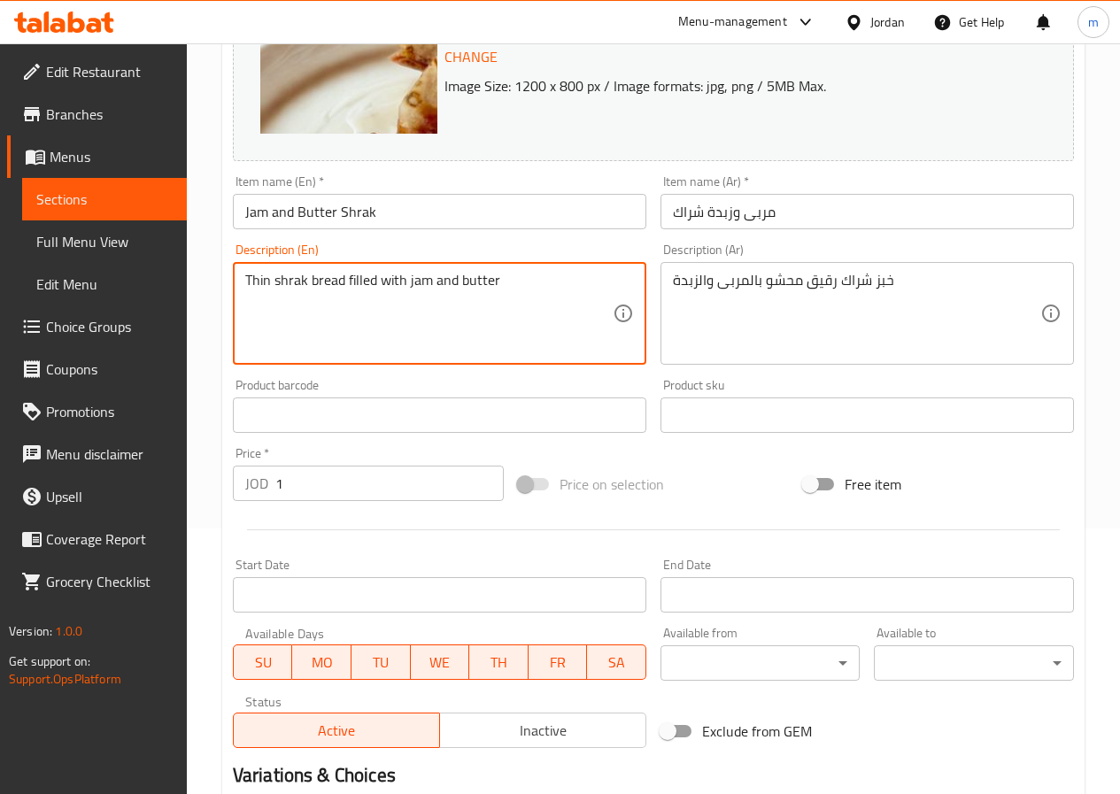
click at [489, 280] on textarea "Thin shrak bread filled with jam and butter" at bounding box center [429, 314] width 368 height 84
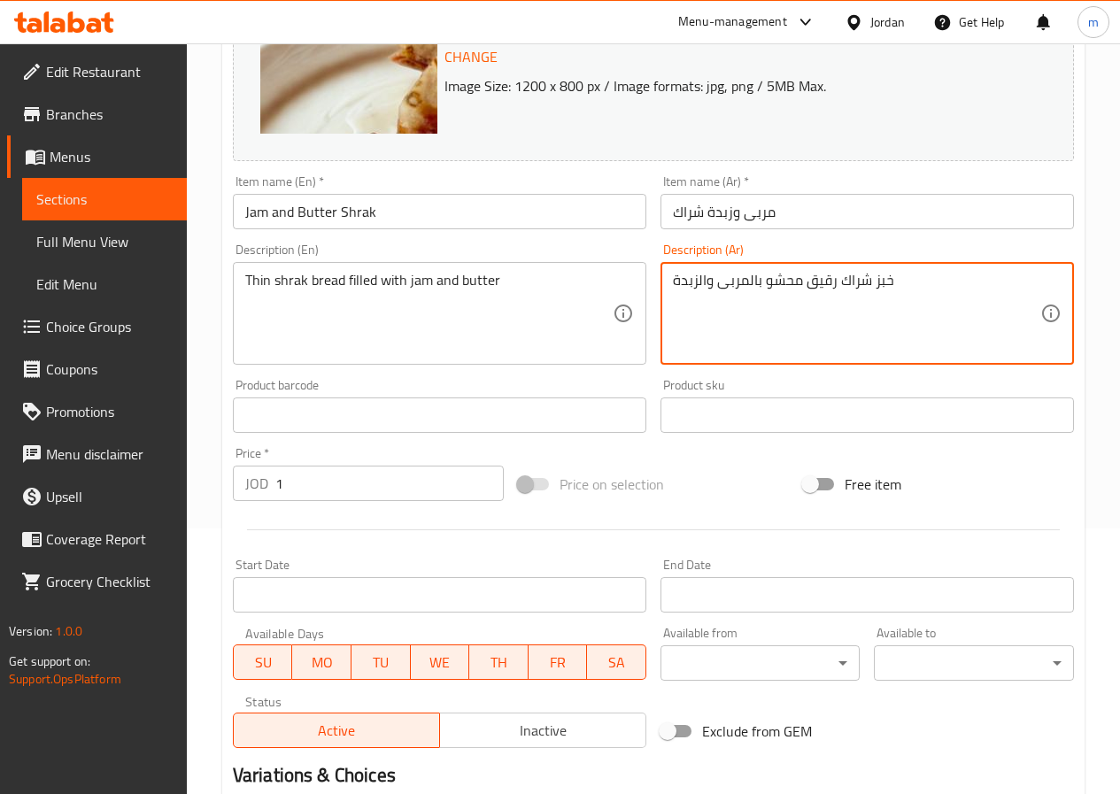
click at [721, 283] on textarea "خبز شراك رقيق محشو بالمربى والزبدة" at bounding box center [857, 314] width 368 height 84
click at [70, 116] on span "Branches" at bounding box center [109, 114] width 127 height 21
